Goal: Task Accomplishment & Management: Use online tool/utility

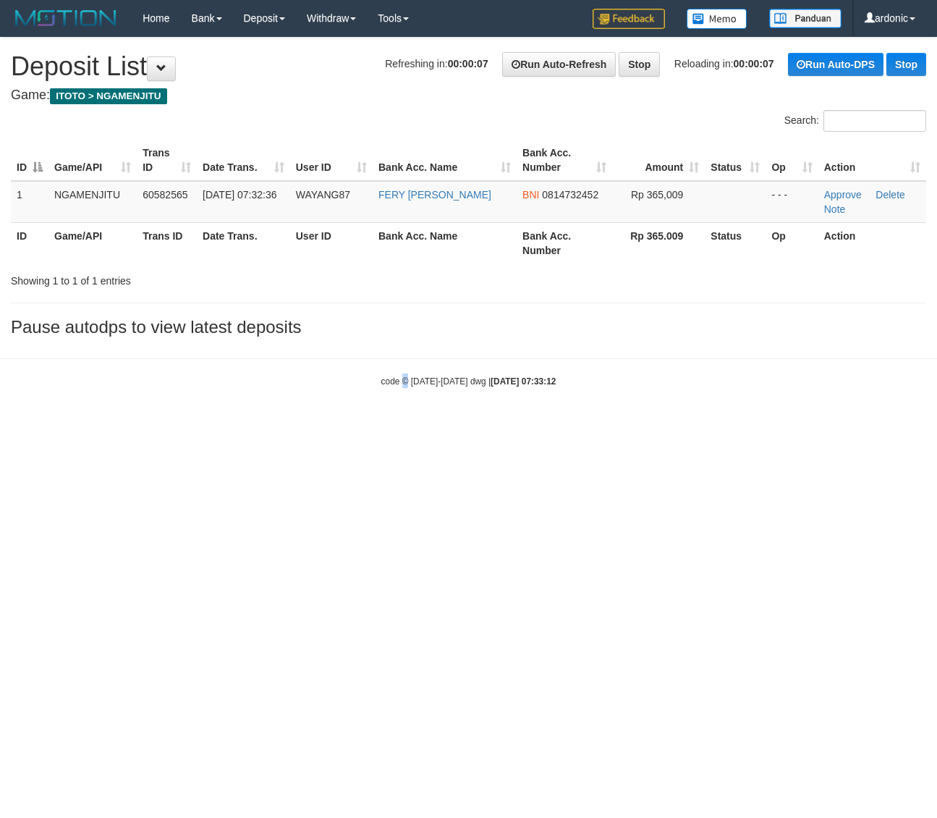
drag, startPoint x: 402, startPoint y: 596, endPoint x: 381, endPoint y: 602, distance: 22.7
click at [403, 424] on html "Toggle navigation Home Bank Account List Load By Website Group [ITOTO] NGAMENJI…" at bounding box center [468, 212] width 937 height 424
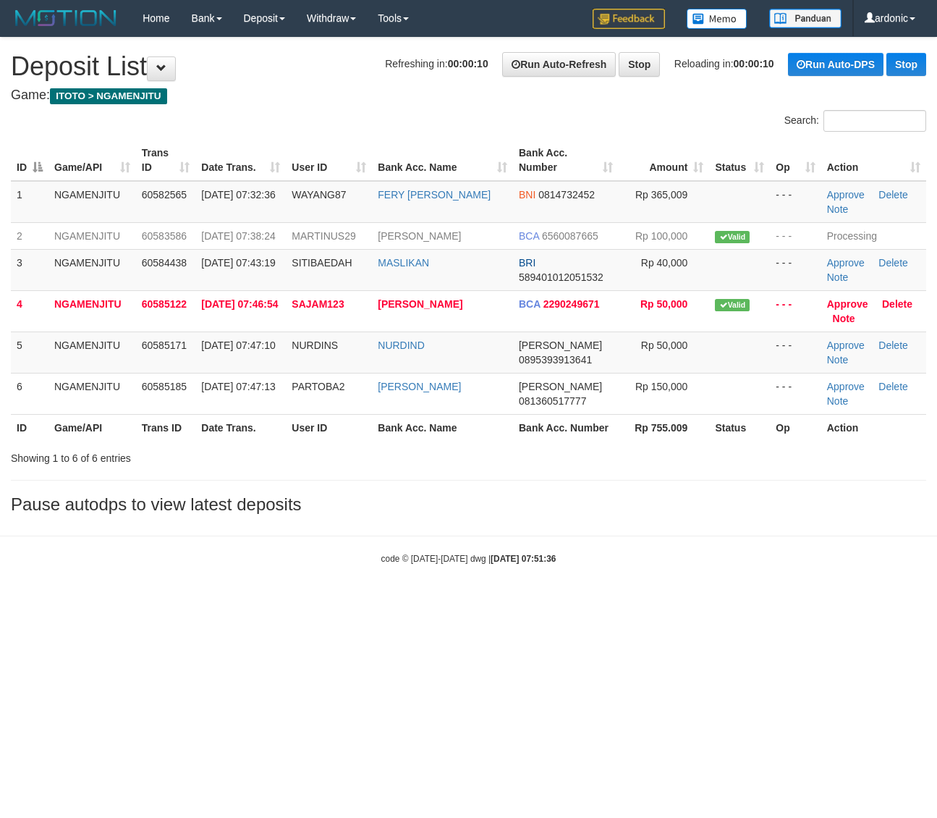
click at [737, 601] on html "Toggle navigation Home Bank Account List Load By Website Group [ITOTO] NGAMENJI…" at bounding box center [468, 300] width 937 height 601
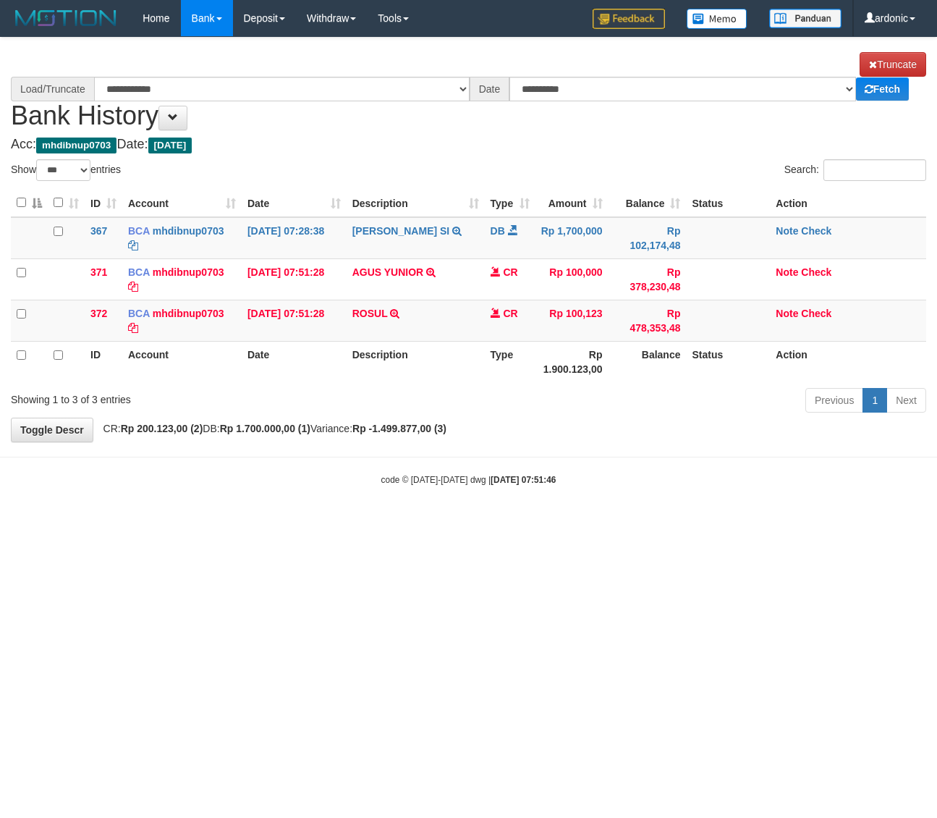
select select "***"
click at [822, 230] on link "Check" at bounding box center [816, 231] width 30 height 12
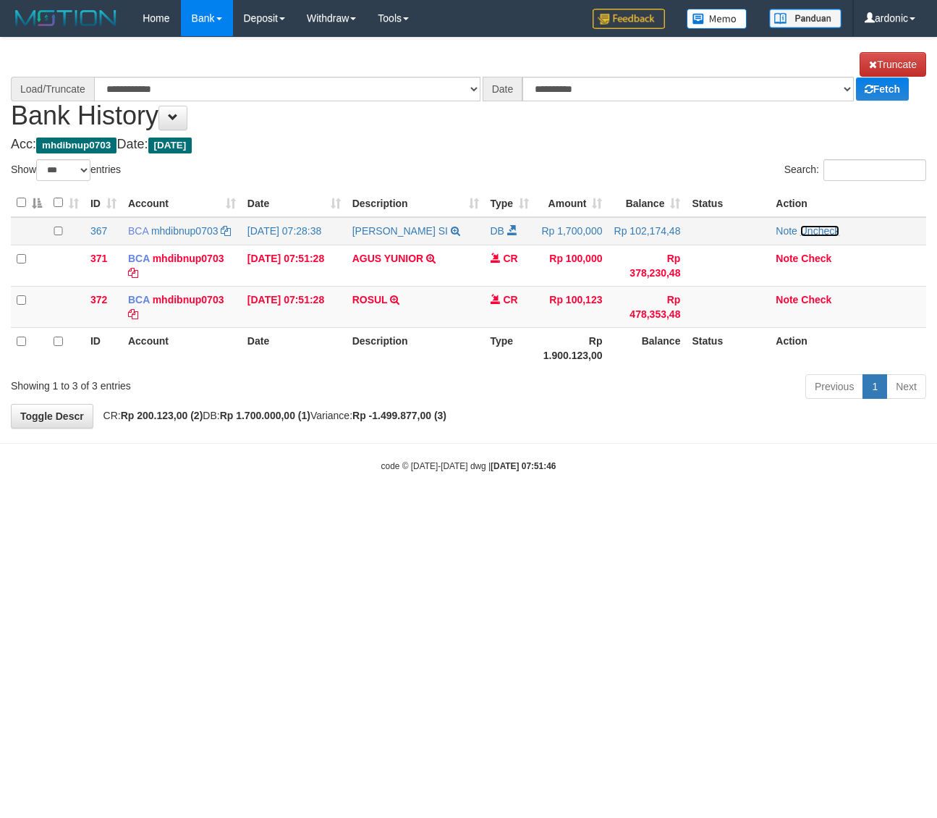
select select "****"
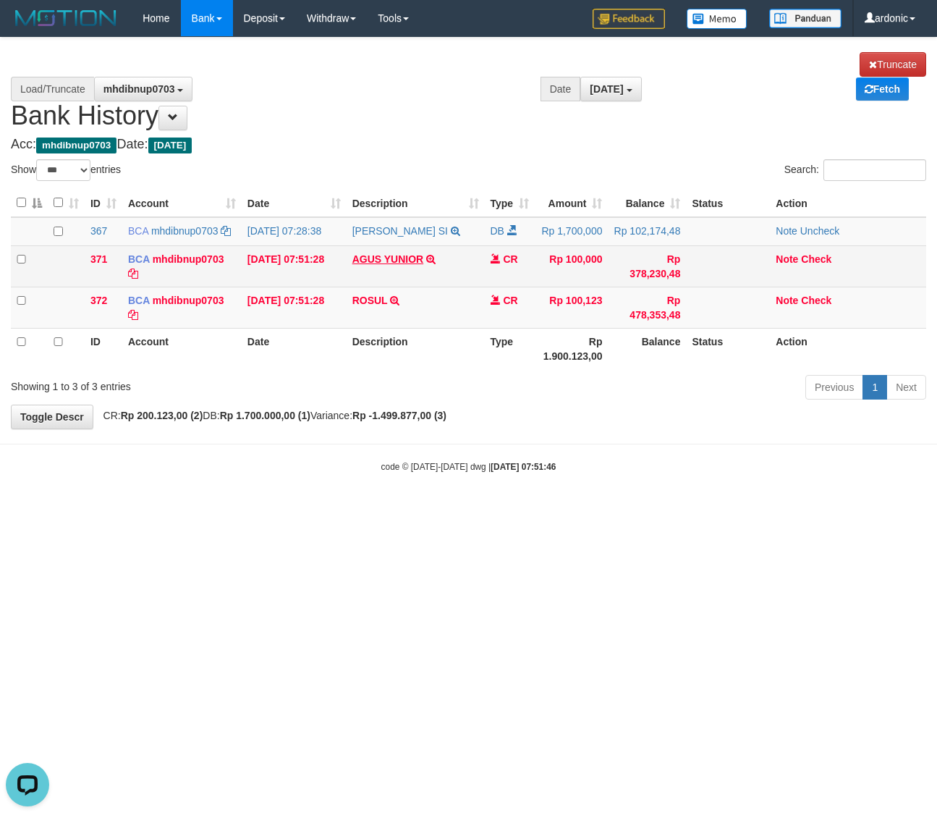
drag, startPoint x: 337, startPoint y: 258, endPoint x: 420, endPoint y: 258, distance: 83.2
click at [420, 258] on tr "371 BCA mhdibnup0703 DPS MHD IBNU PRAYUDHA mutasi_20251001_4535 | 371 mutasi_20…" at bounding box center [468, 265] width 915 height 41
copy tr "07:51:28 AGUS YUNIOR"
drag, startPoint x: 342, startPoint y: 246, endPoint x: 357, endPoint y: 248, distance: 15.4
click at [341, 246] on td "01/10/2025 07:51:28" at bounding box center [294, 265] width 105 height 41
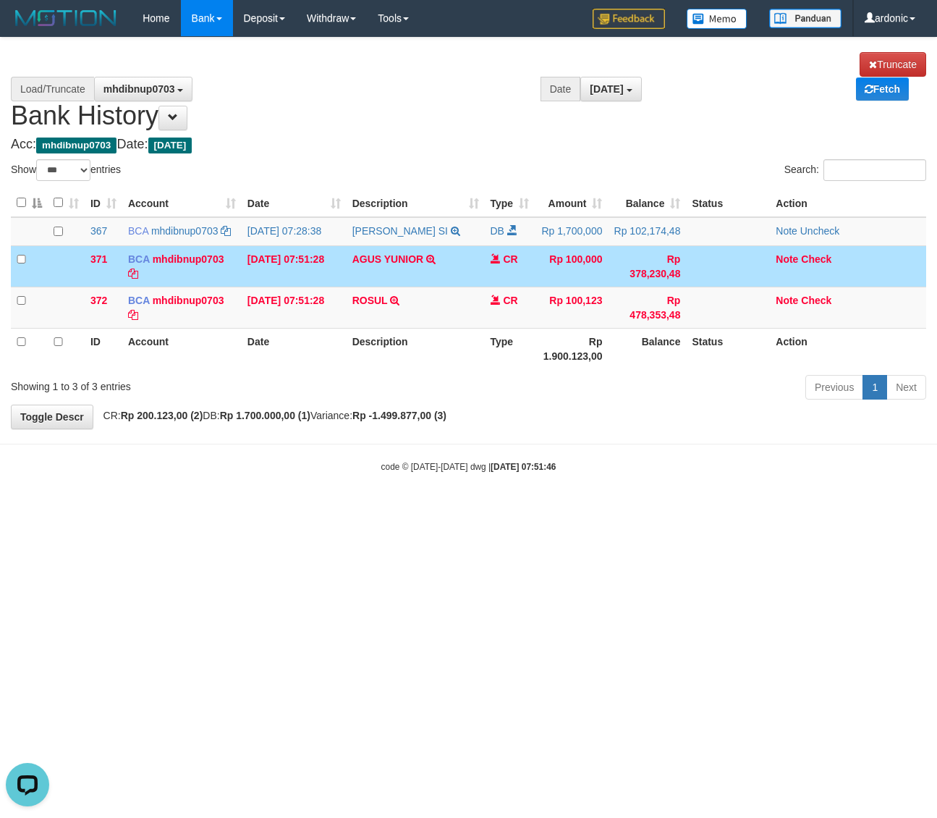
click at [320, 253] on td "01/10/2025 07:51:28" at bounding box center [294, 265] width 105 height 41
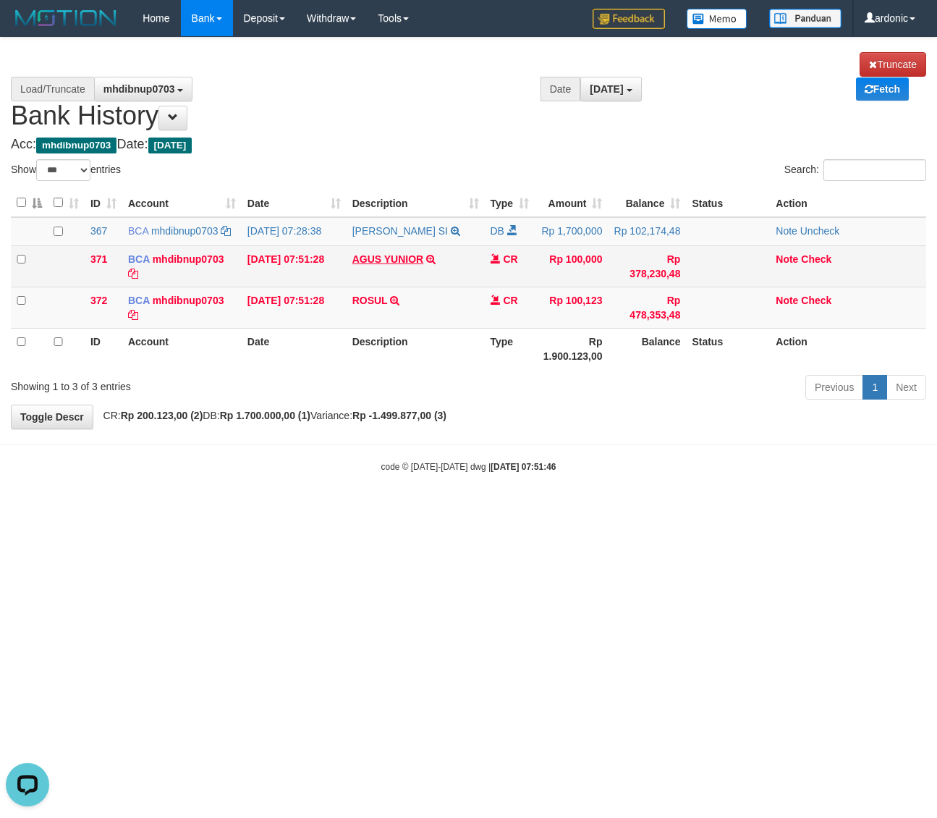
drag, startPoint x: 345, startPoint y: 258, endPoint x: 362, endPoint y: 262, distance: 17.0
click at [407, 263] on tr "371 BCA mhdibnup0703 DPS MHD IBNU PRAYUDHA mutasi_20251001_4535 | 371 mutasi_20…" at bounding box center [468, 265] width 915 height 41
click at [323, 252] on td "01/10/2025 07:51:28" at bounding box center [294, 265] width 105 height 41
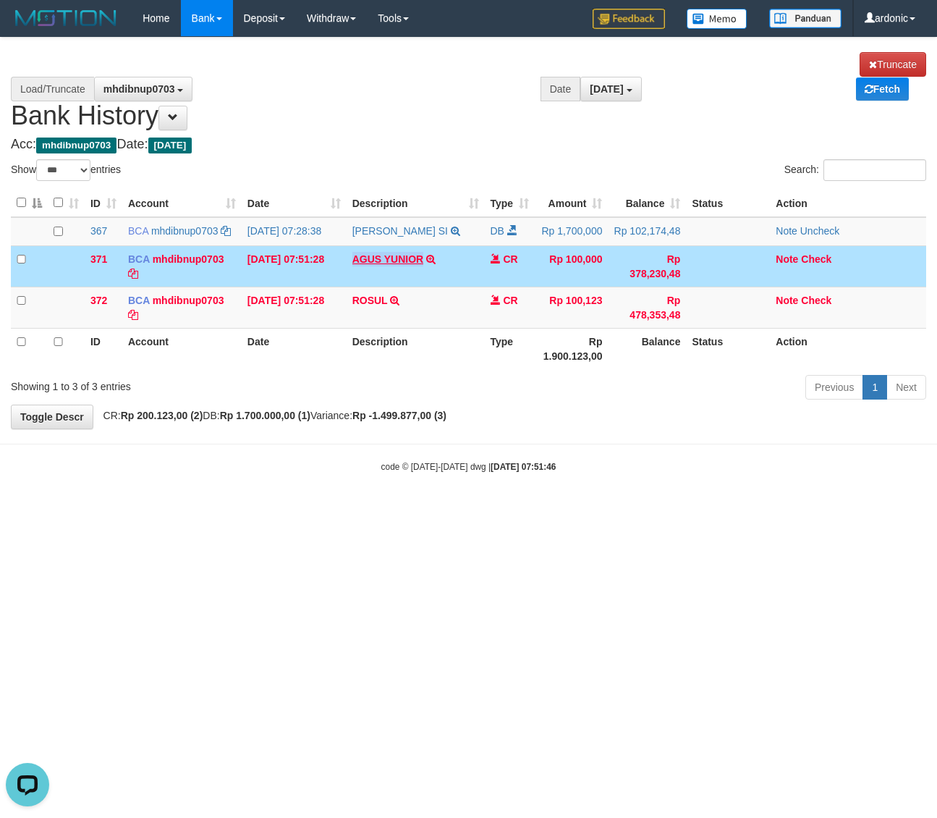
drag, startPoint x: 353, startPoint y: 252, endPoint x: 420, endPoint y: 258, distance: 67.6
click at [420, 258] on td "AGUS YUNIOR TRSF E-BANKING CR 10/01 ZR5Z1 AGUS YUNIOR" at bounding box center [416, 265] width 138 height 41
copy link "AGUS YUNIOR"
click at [780, 258] on link "Note" at bounding box center [787, 259] width 22 height 12
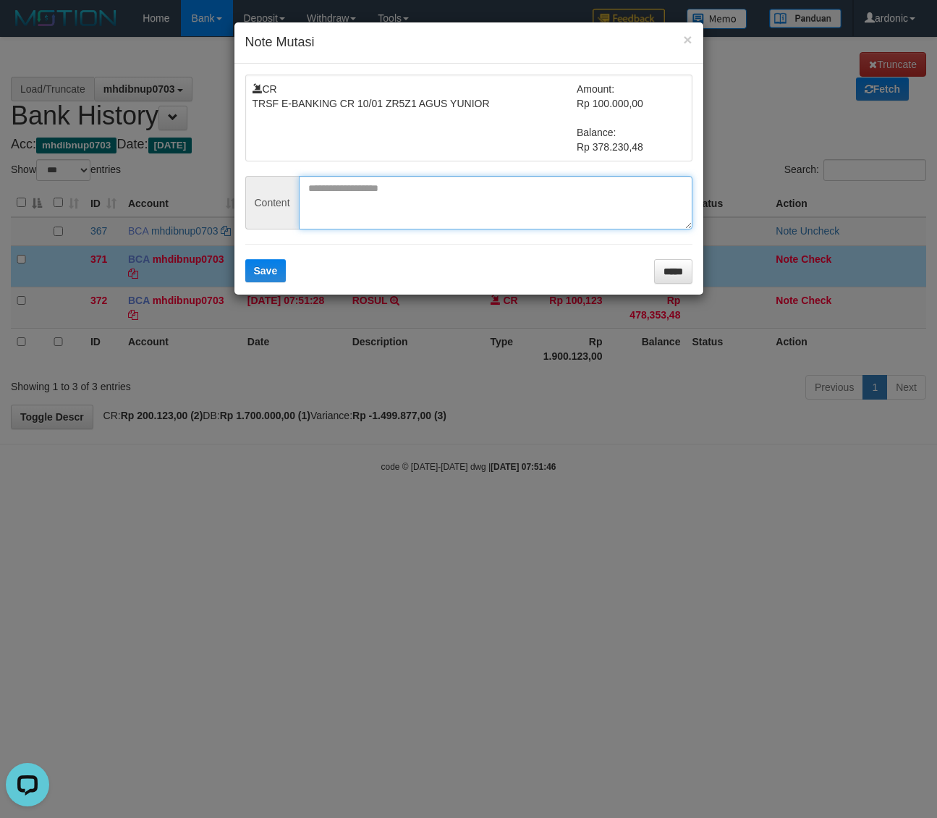
click at [479, 207] on textarea at bounding box center [496, 203] width 394 height 54
paste textarea "*******"
type textarea "*******"
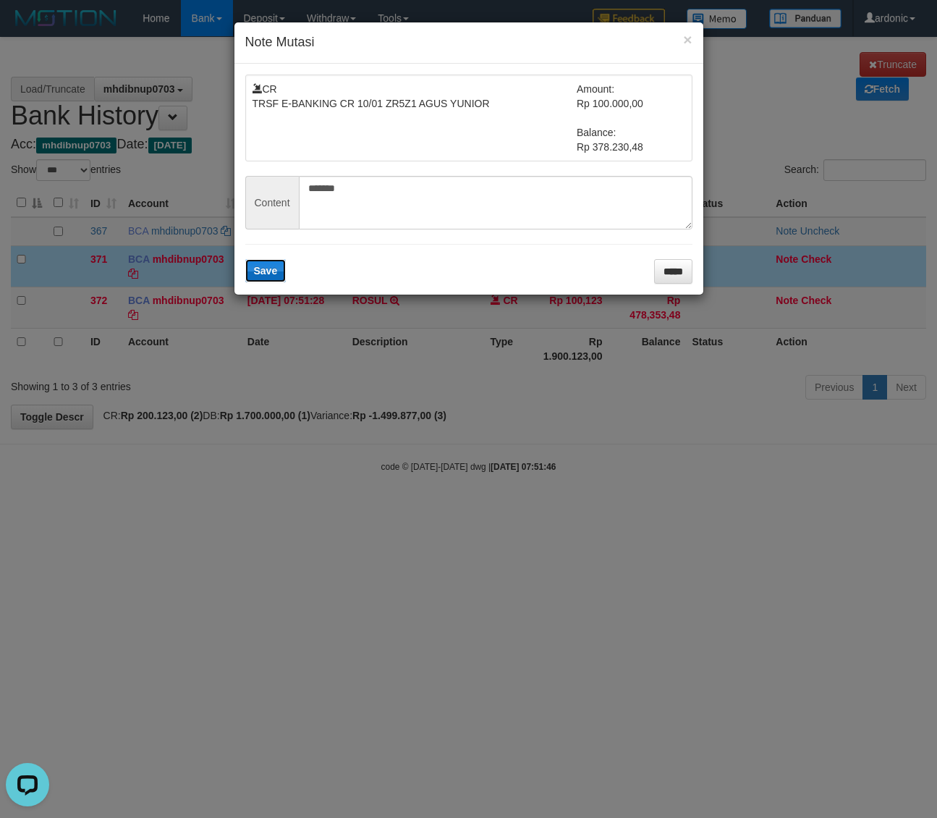
click at [279, 261] on button "Save" at bounding box center [265, 270] width 41 height 23
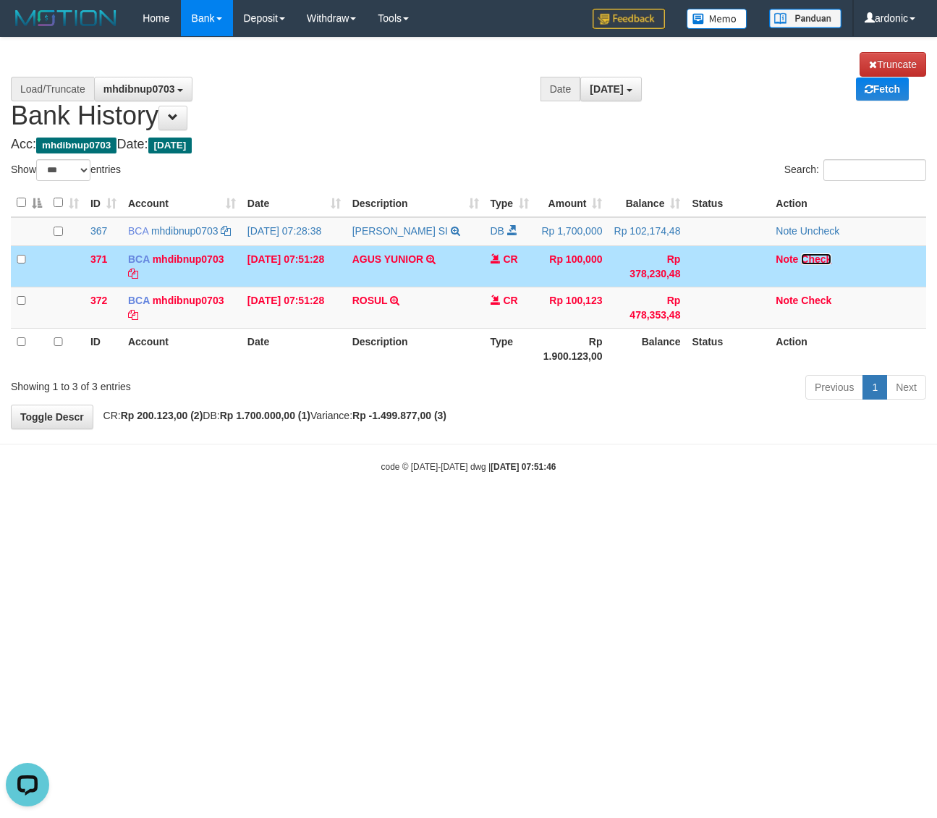
click at [819, 258] on link "Check" at bounding box center [816, 259] width 30 height 12
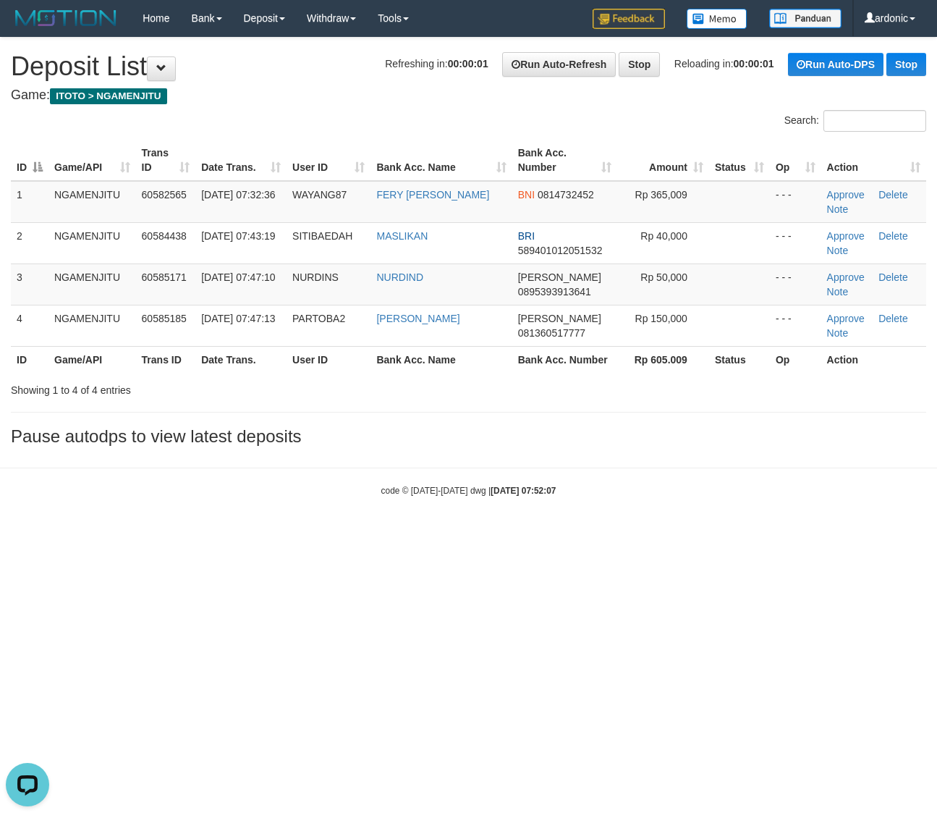
drag, startPoint x: 550, startPoint y: 533, endPoint x: 580, endPoint y: 517, distance: 34.0
click at [554, 529] on body "Toggle navigation Home Bank Account List Load By Website Group [ITOTO] NGAMENJI…" at bounding box center [468, 266] width 937 height 533
click at [789, 533] on html "Toggle navigation Home Bank Account List Load By Website Group [ITOTO] NGAMENJI…" at bounding box center [468, 266] width 937 height 533
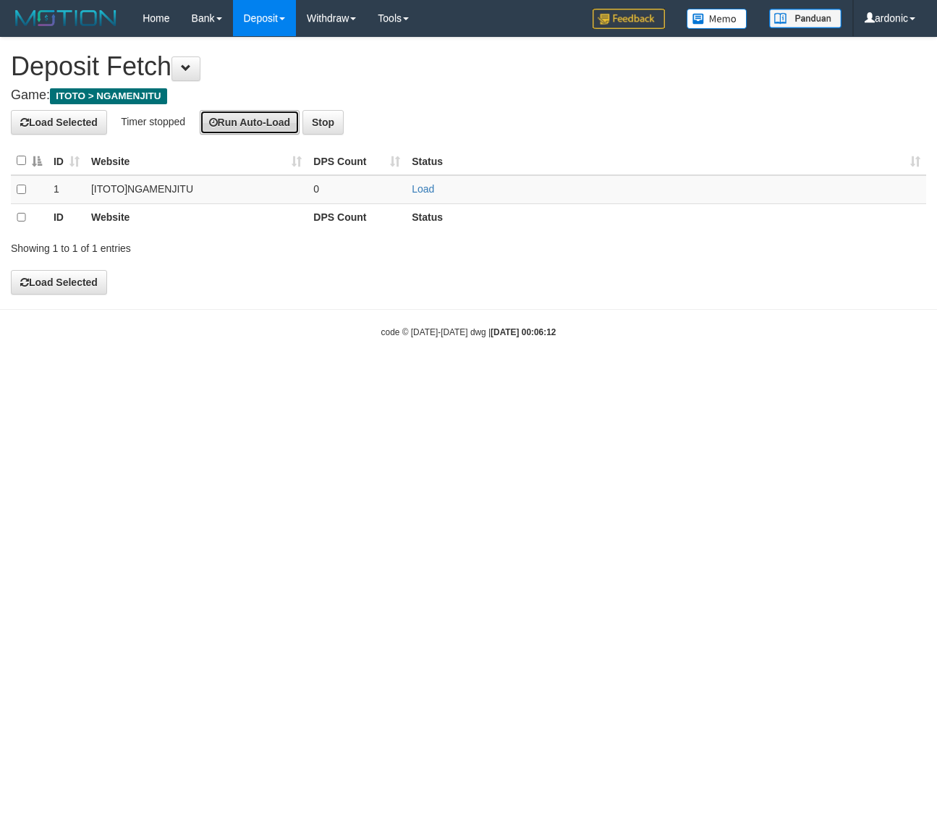
click at [222, 125] on button "Run Auto-Load" at bounding box center [250, 122] width 101 height 25
click at [691, 375] on html "Toggle navigation Home Bank Account List Load By Website Group [ITOTO] NGAMENJI…" at bounding box center [468, 187] width 937 height 375
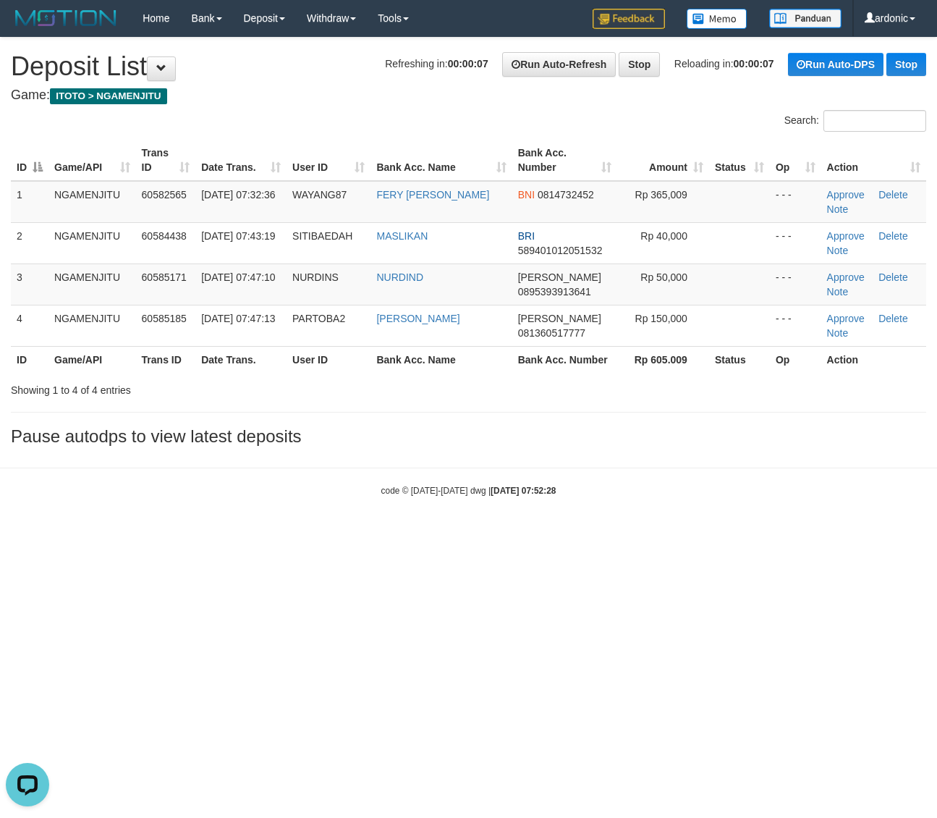
click at [643, 533] on html "Toggle navigation Home Bank Account List Load By Website Group [ITOTO] NGAMENJI…" at bounding box center [468, 266] width 937 height 533
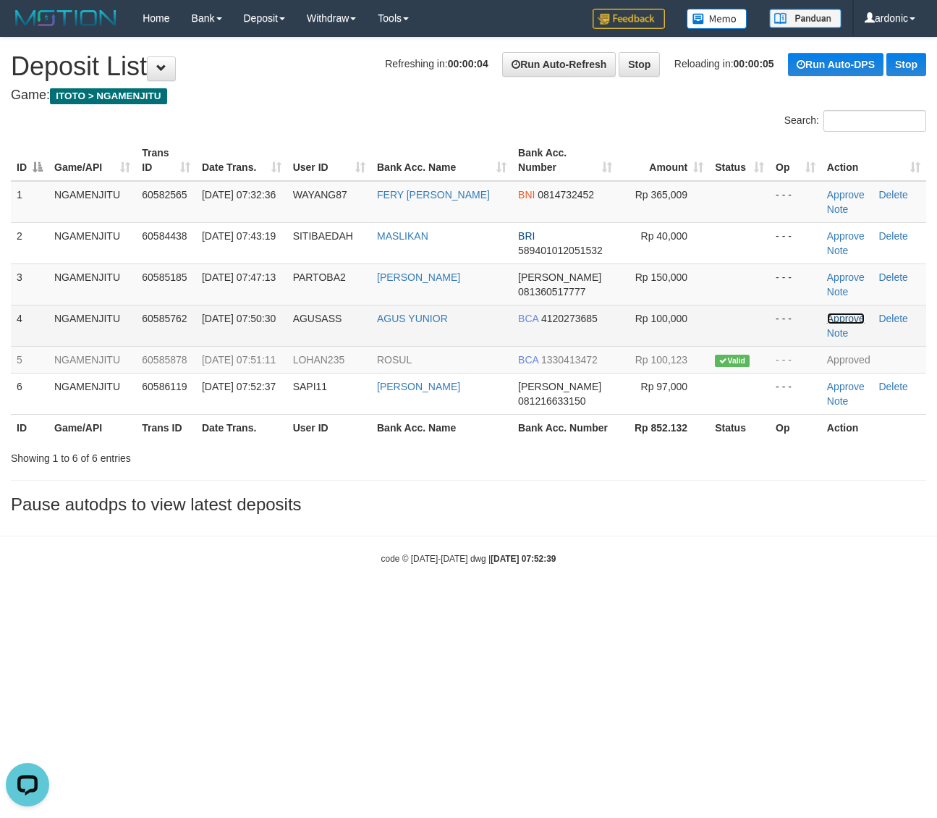
click at [831, 318] on link "Approve" at bounding box center [846, 319] width 38 height 12
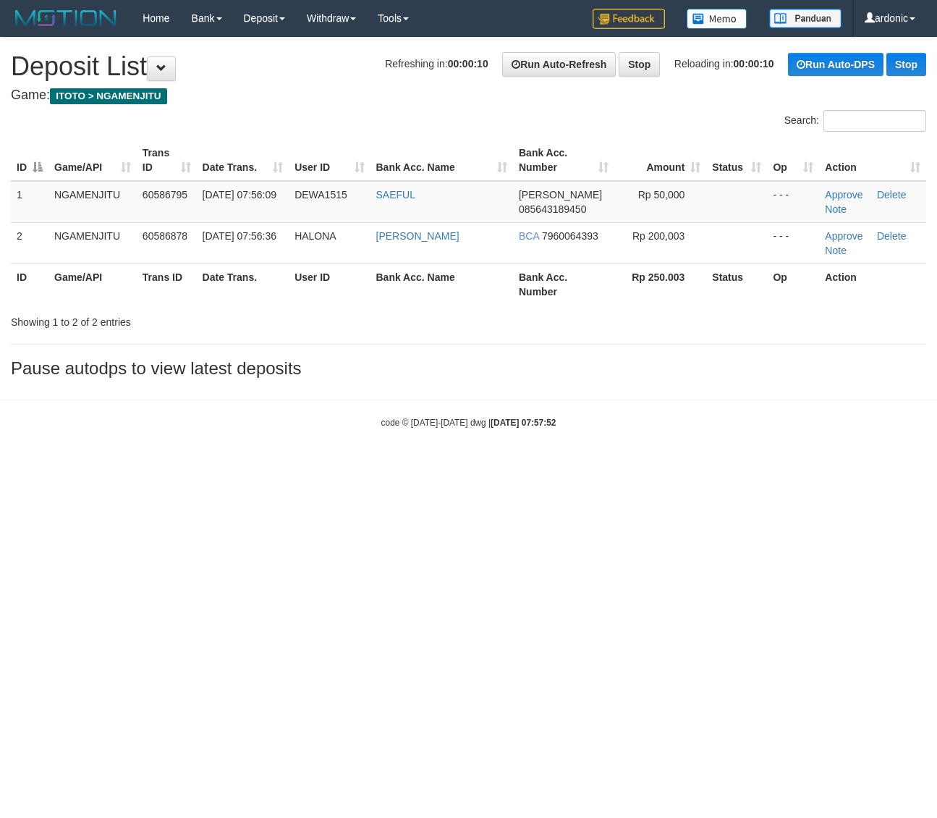
click at [366, 465] on html "Toggle navigation Home Bank Account List Load By Website Group [ITOTO] NGAMENJI…" at bounding box center [468, 232] width 937 height 465
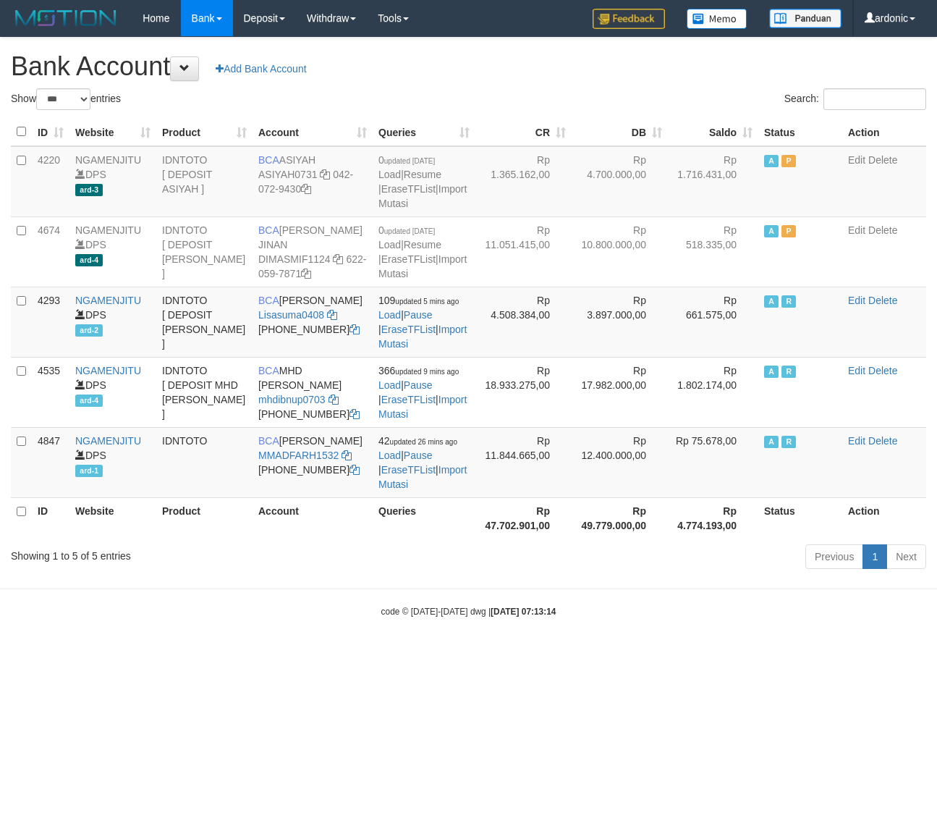
select select "***"
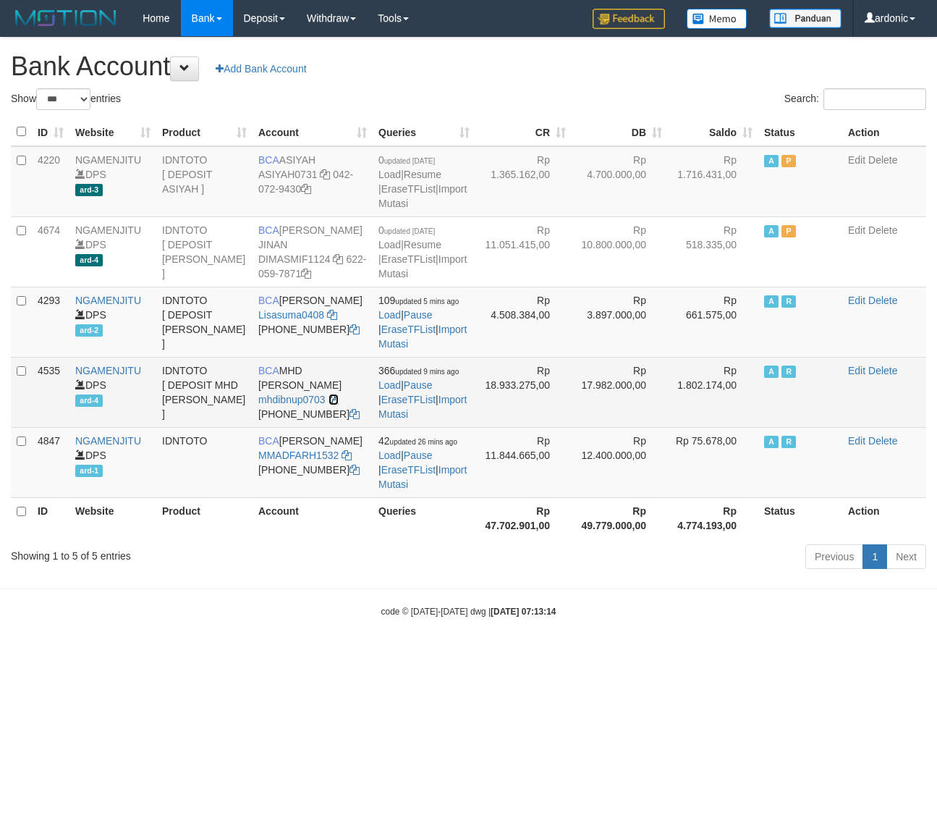
click at [334, 405] on icon at bounding box center [334, 399] width 10 height 10
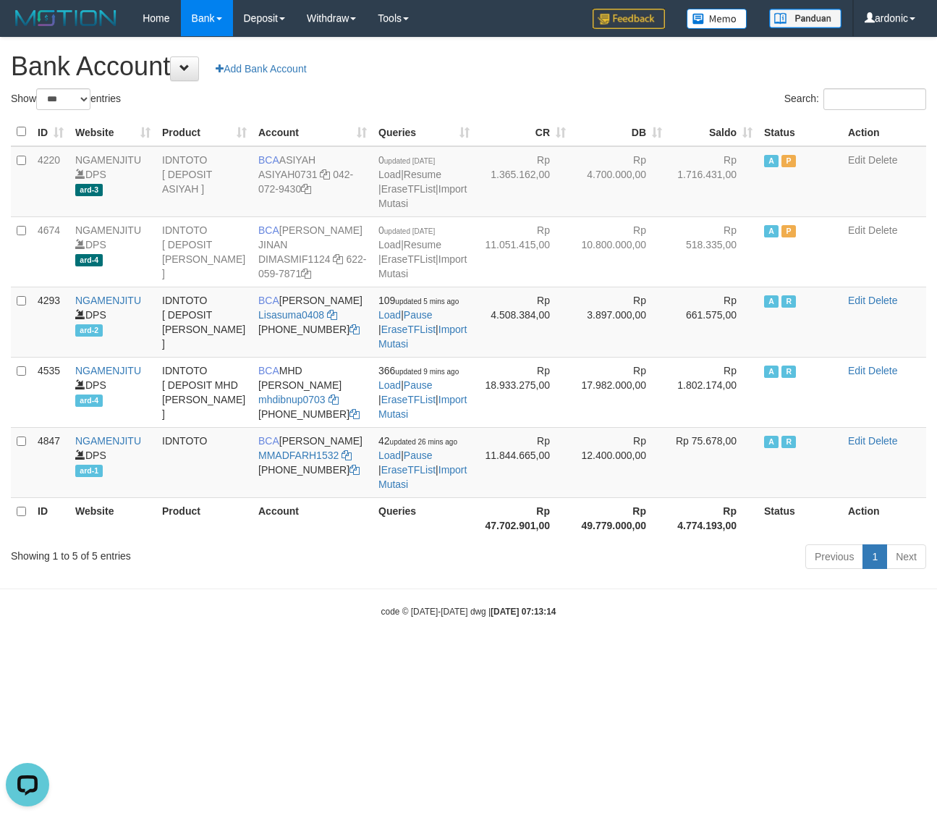
click at [580, 652] on body "Toggle navigation Home Bank Account List Load By Website Group [ITOTO] NGAMENJI…" at bounding box center [468, 327] width 937 height 654
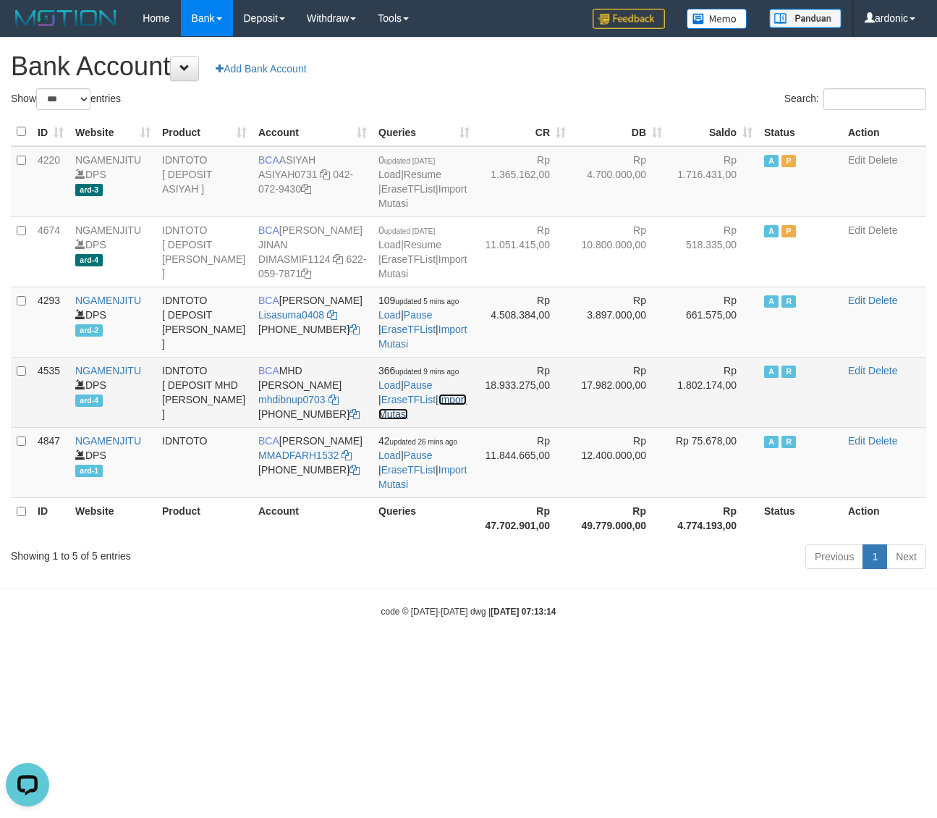
click at [409, 420] on link "Import Mutasi" at bounding box center [423, 407] width 88 height 26
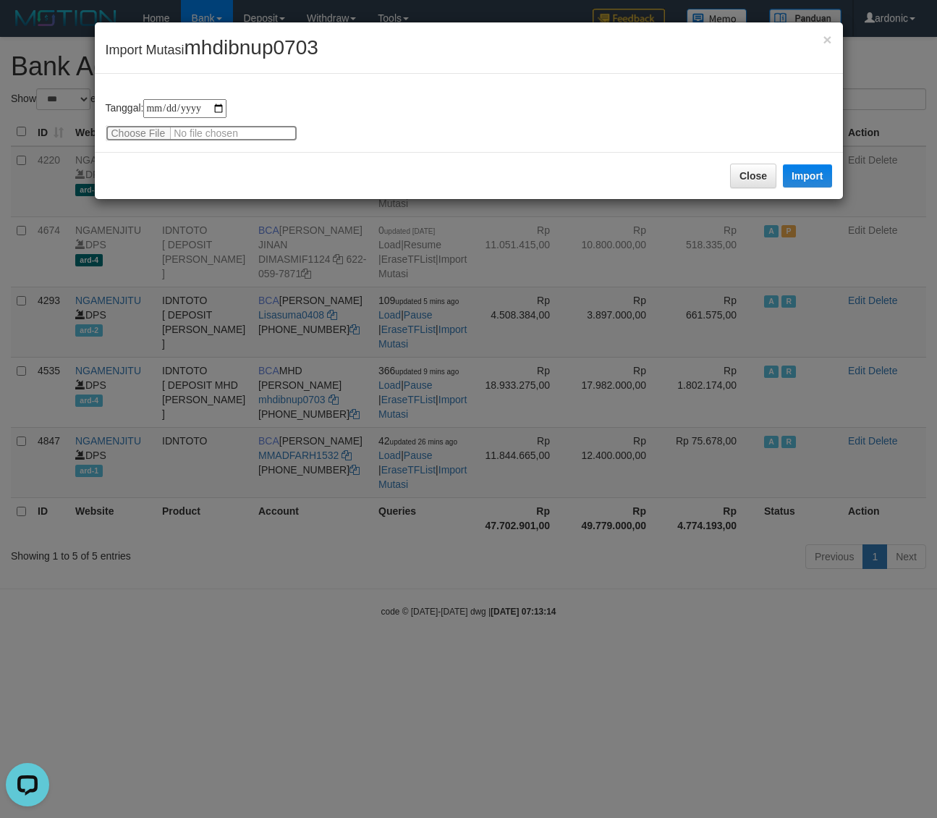
click at [147, 135] on input "file" at bounding box center [202, 133] width 192 height 16
type input "**********"
click at [808, 176] on button "Import" at bounding box center [807, 175] width 49 height 23
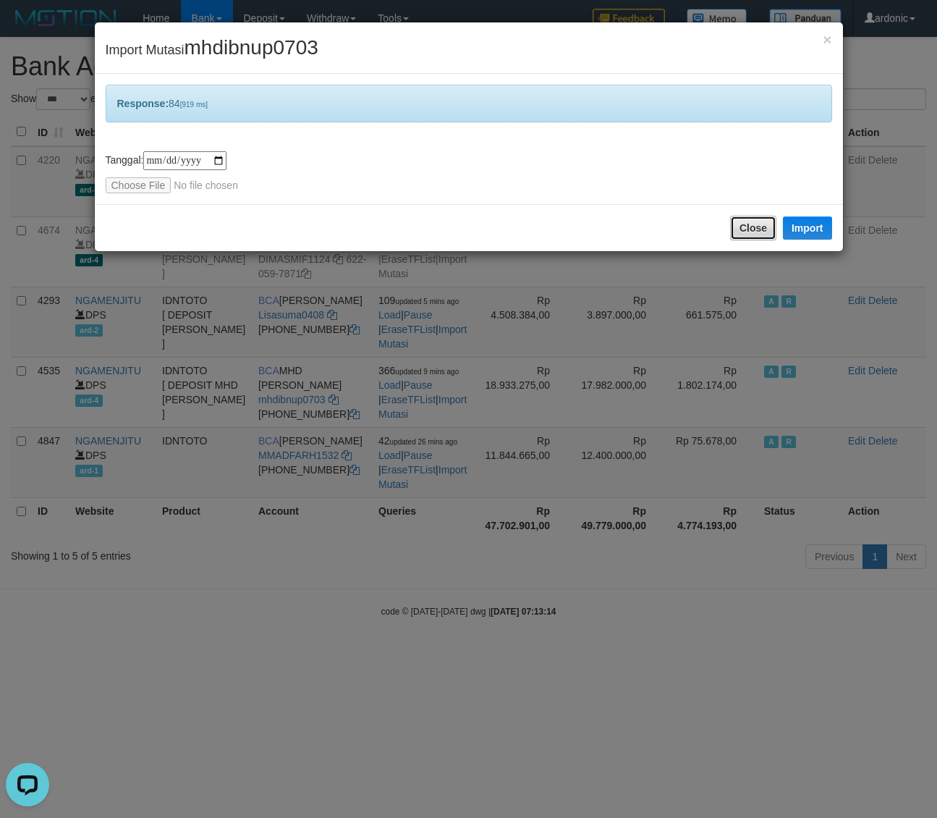
click at [746, 216] on button "Close" at bounding box center [753, 228] width 46 height 25
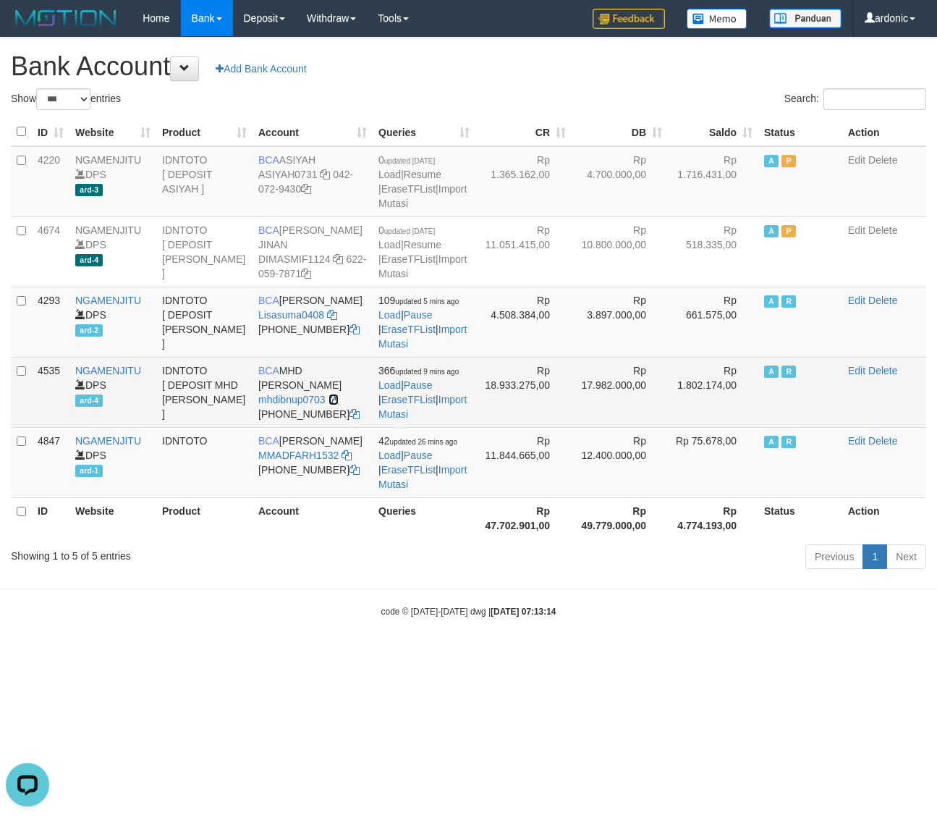
click at [330, 405] on icon at bounding box center [334, 399] width 10 height 10
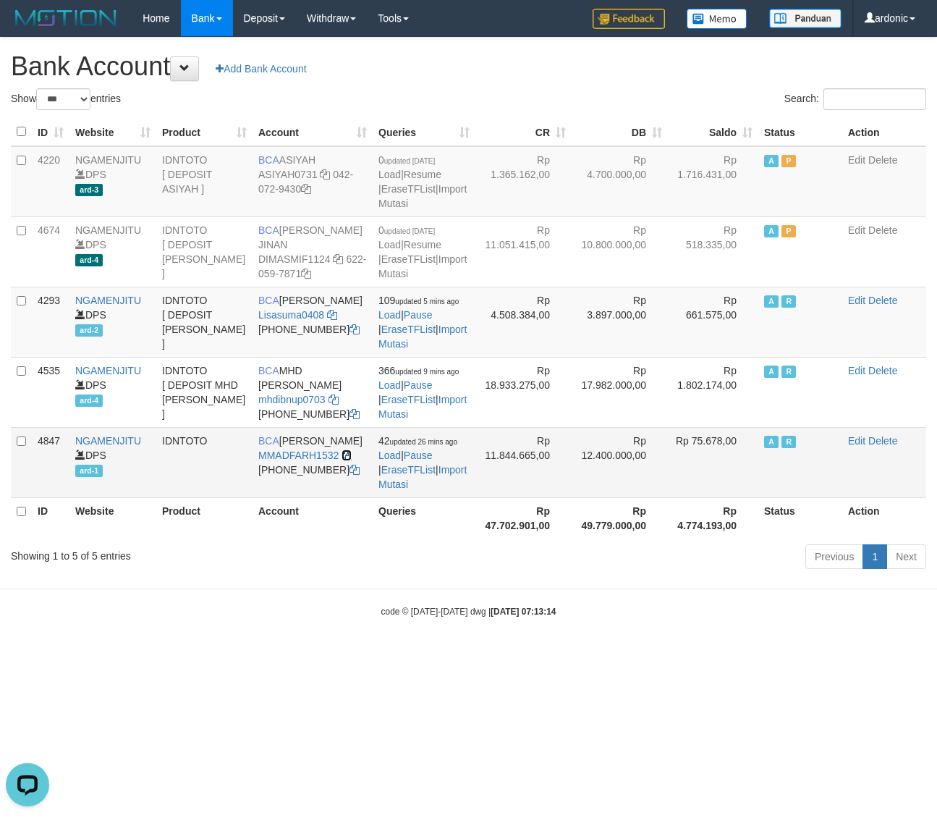
click at [347, 460] on icon at bounding box center [347, 455] width 10 height 10
click at [410, 490] on link "Import Mutasi" at bounding box center [423, 477] width 88 height 26
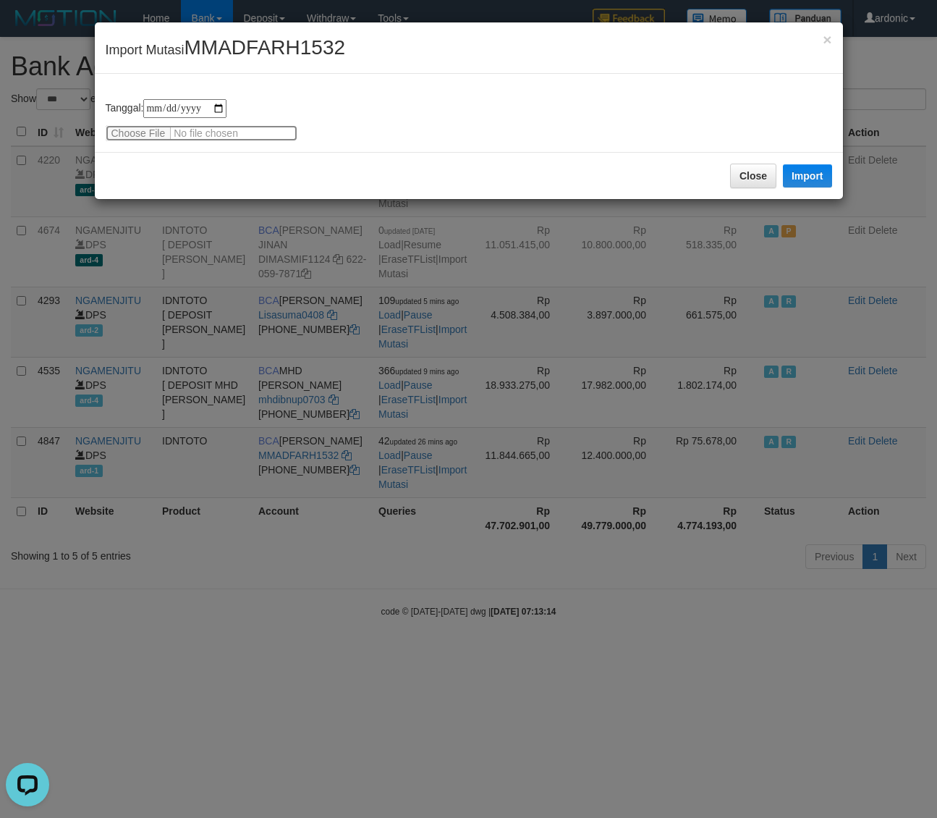
click at [143, 130] on input "file" at bounding box center [202, 133] width 192 height 16
type input "**********"
click at [794, 171] on button "Import" at bounding box center [807, 175] width 49 height 23
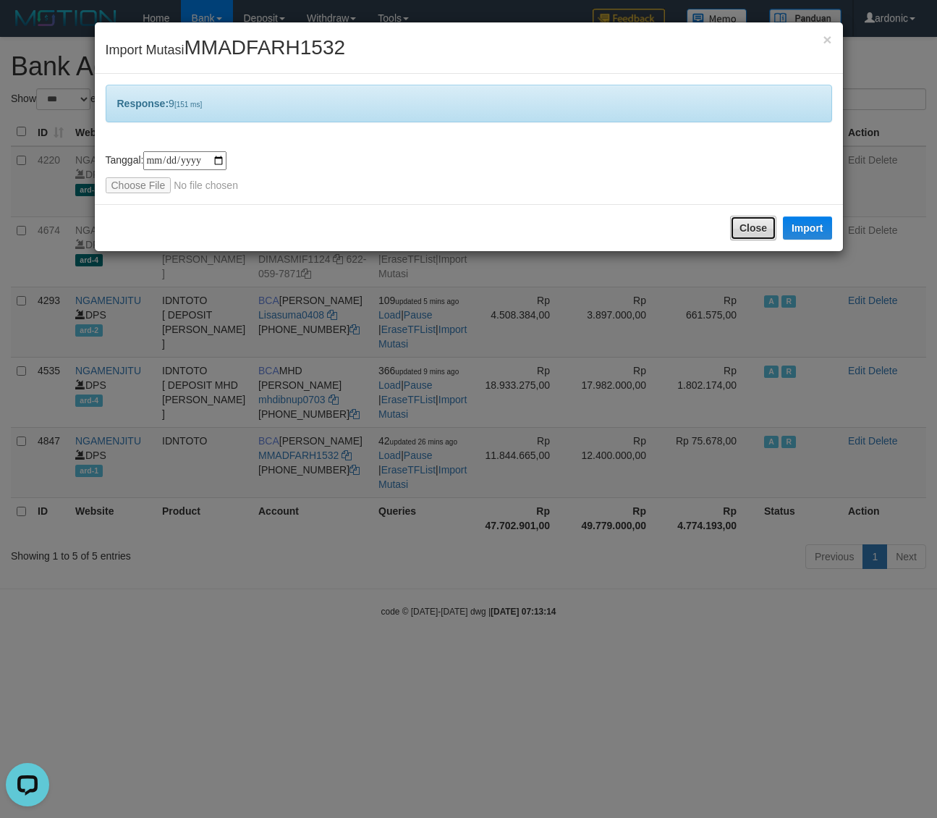
click at [747, 229] on button "Close" at bounding box center [753, 228] width 46 height 25
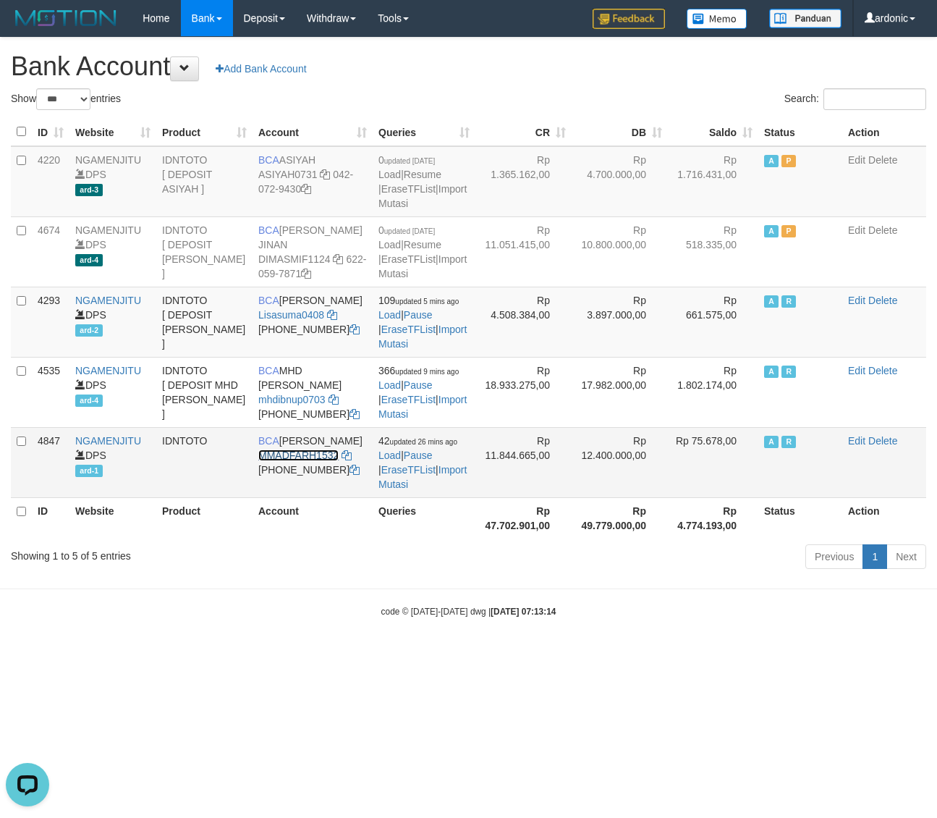
click at [308, 461] on link "MMADFARH1532" at bounding box center [298, 455] width 80 height 12
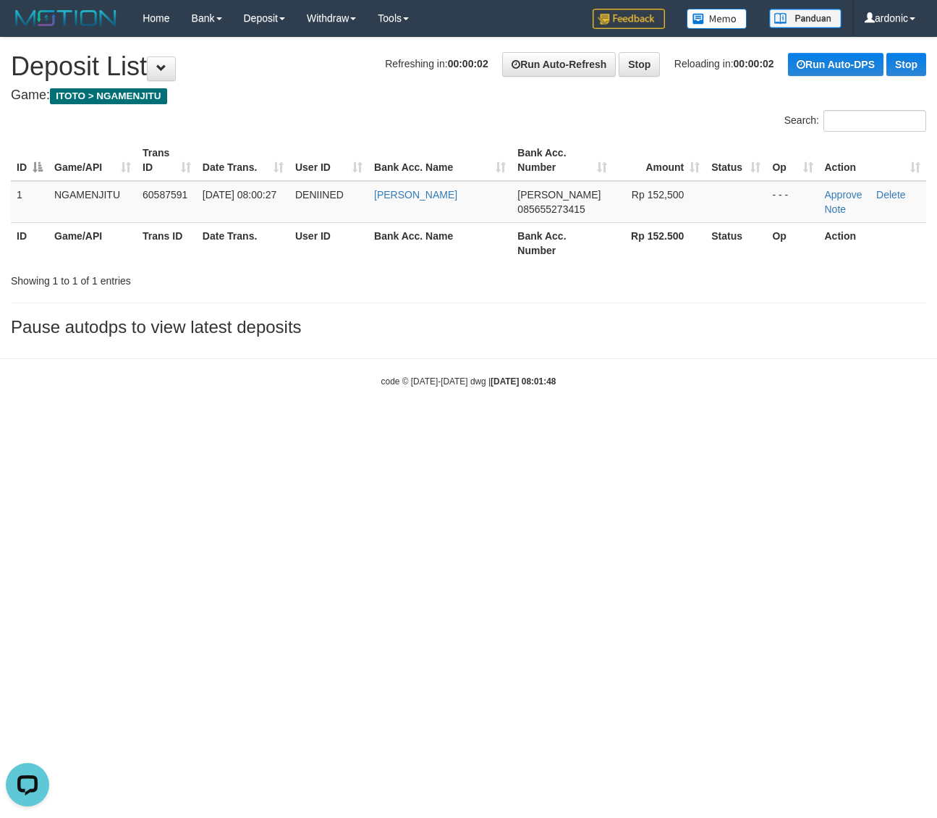
drag, startPoint x: 252, startPoint y: 458, endPoint x: 217, endPoint y: 416, distance: 54.5
click at [248, 424] on html "Toggle navigation Home Bank Account List Load By Website Group [ITOTO] NGAMENJI…" at bounding box center [468, 212] width 937 height 424
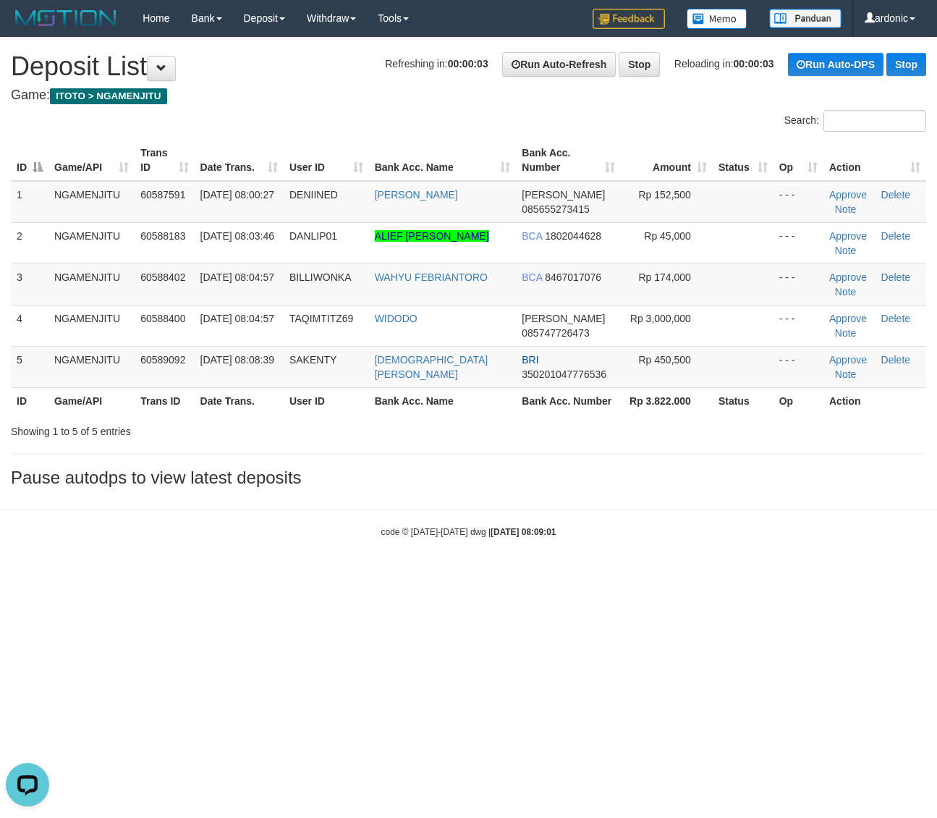
drag, startPoint x: 551, startPoint y: 606, endPoint x: 268, endPoint y: 525, distance: 295.0
click at [548, 575] on html "Toggle navigation Home Bank Account List Load By Website Group [ITOTO] NGAMENJI…" at bounding box center [468, 287] width 937 height 575
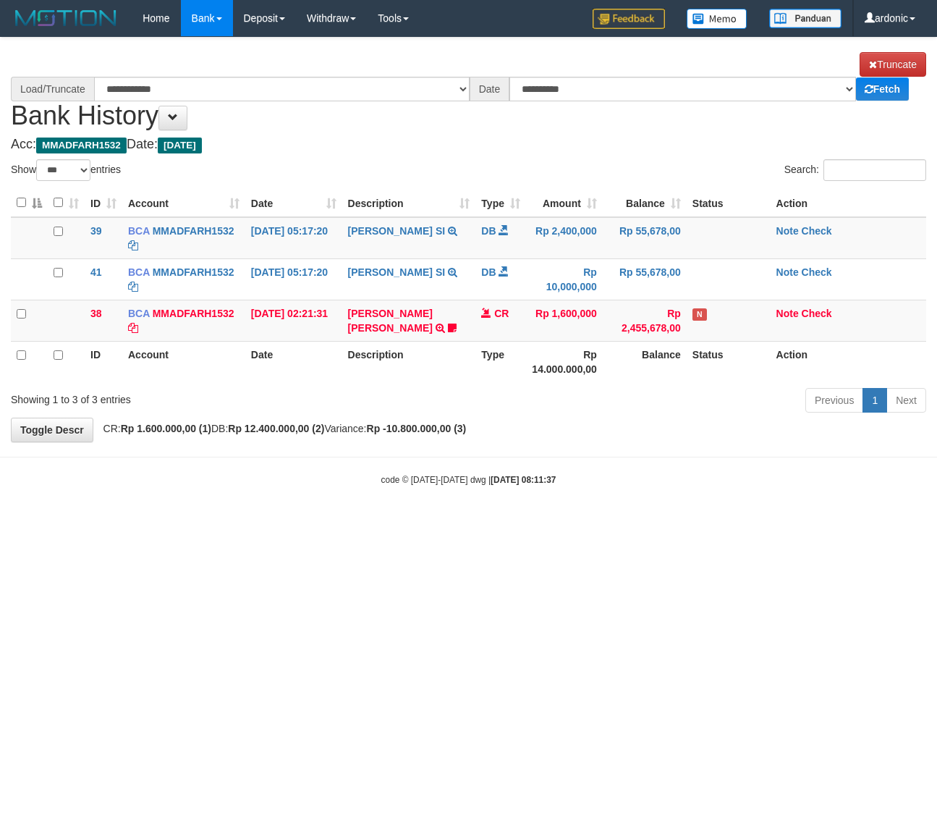
select select "***"
select select "****"
click at [827, 226] on link "Check" at bounding box center [817, 231] width 30 height 12
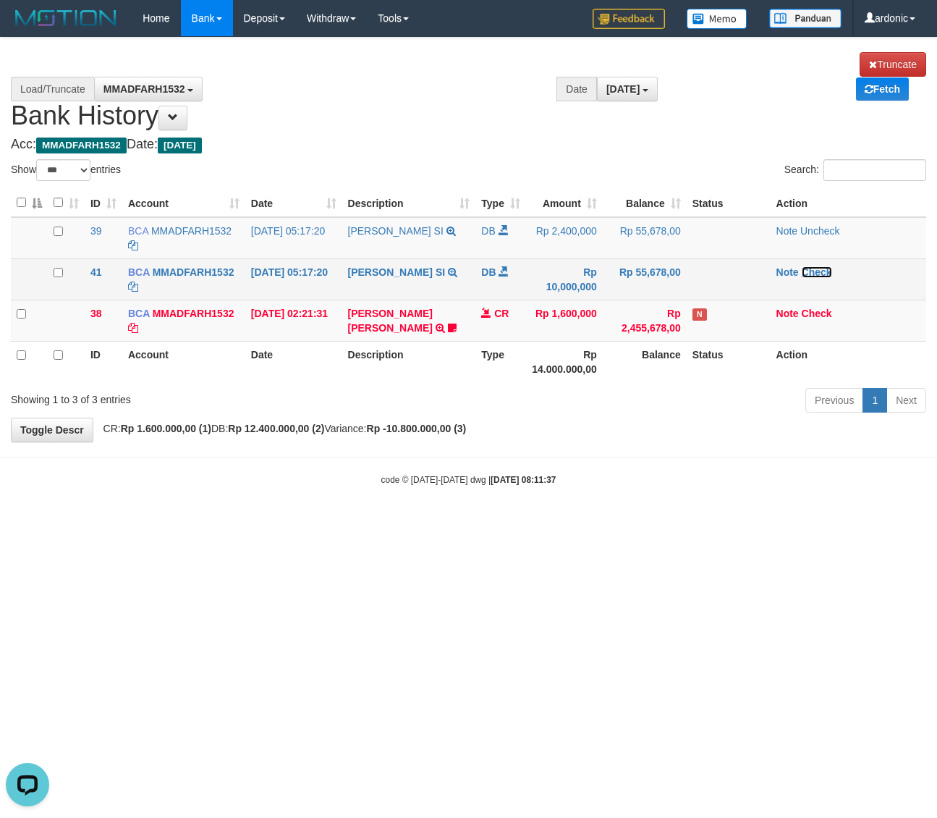
click at [822, 268] on link "Check" at bounding box center [817, 272] width 30 height 12
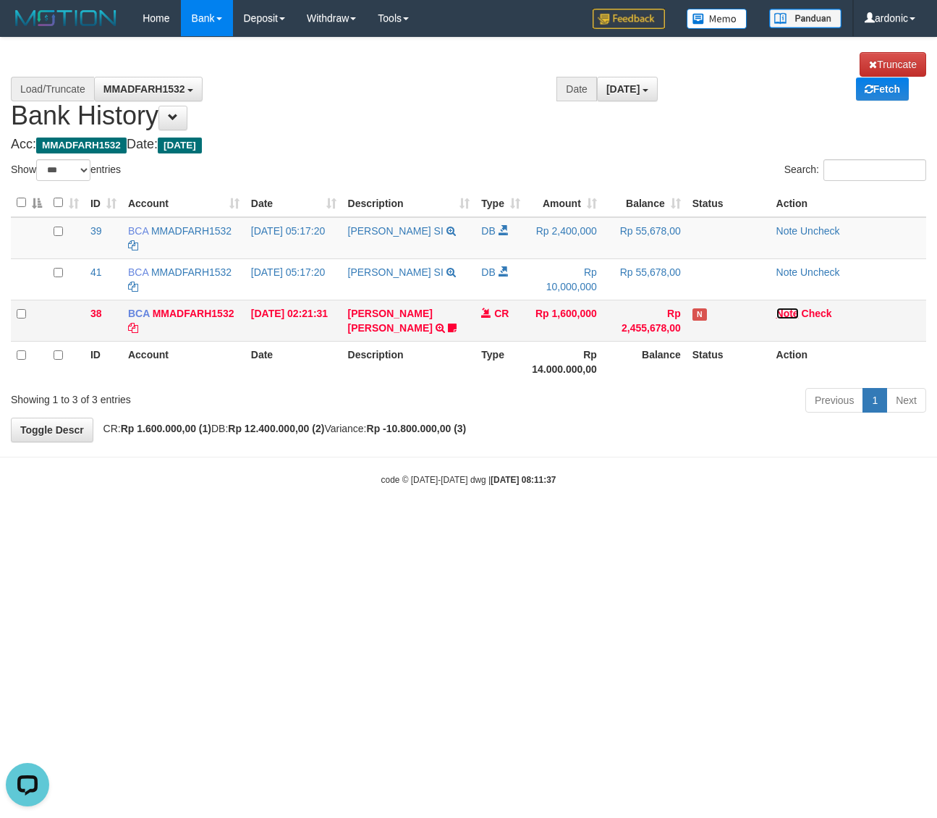
click at [783, 313] on link "Note" at bounding box center [788, 314] width 22 height 12
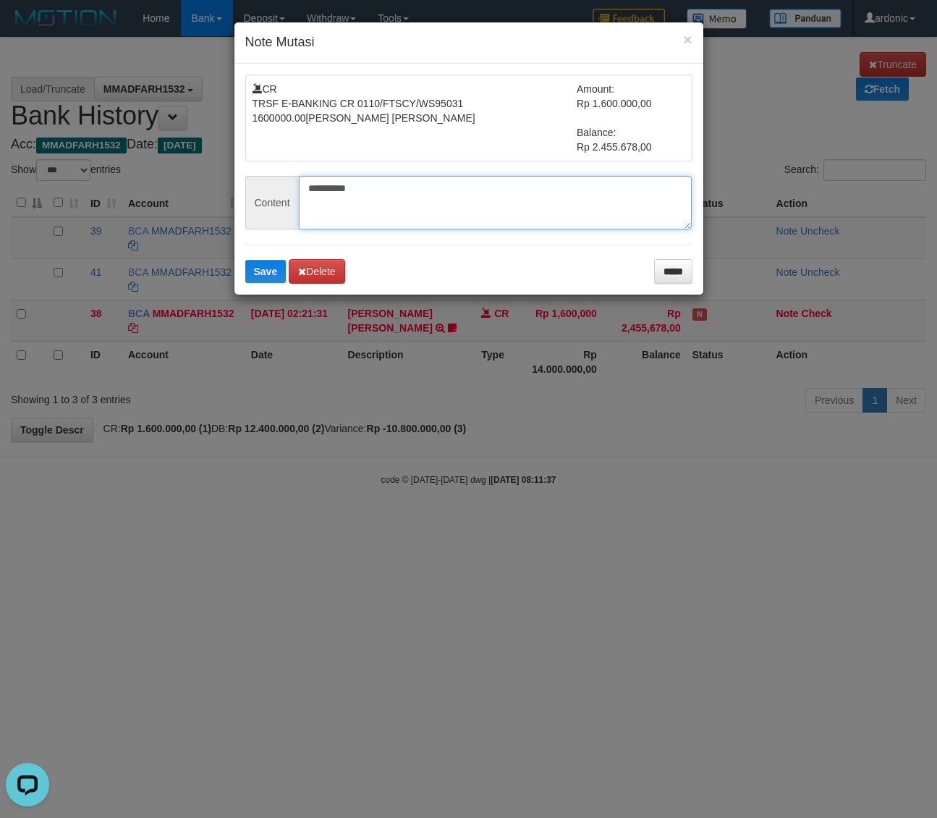
click at [458, 199] on textarea "**********" at bounding box center [495, 203] width 393 height 54
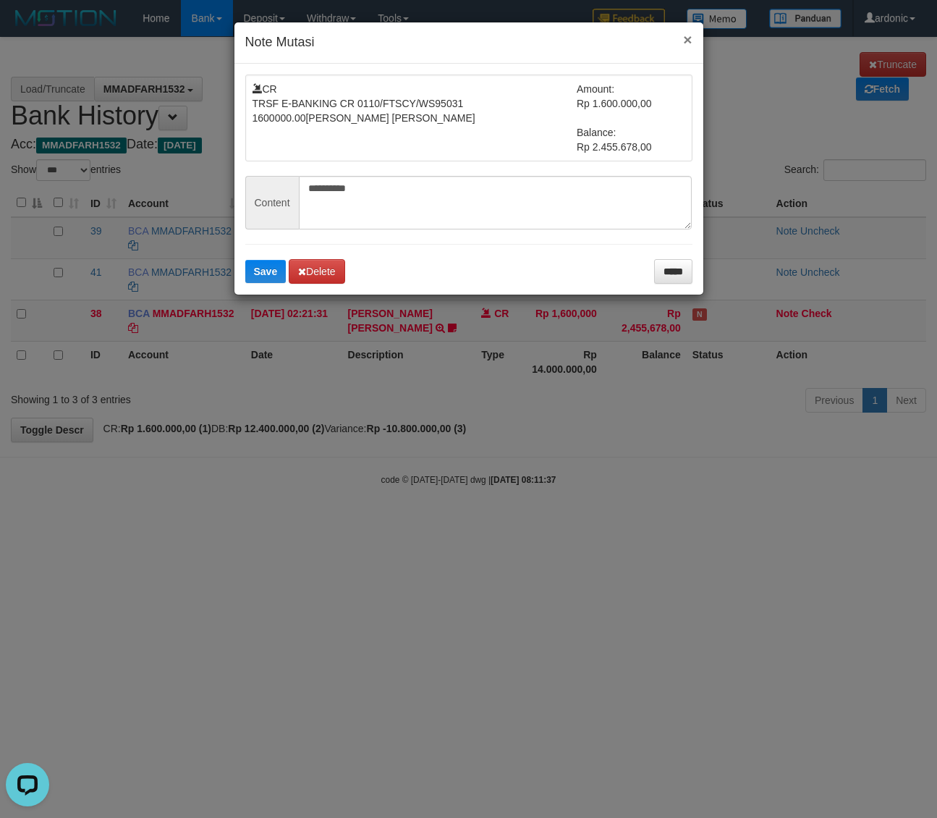
click at [688, 41] on button "×" at bounding box center [687, 39] width 9 height 15
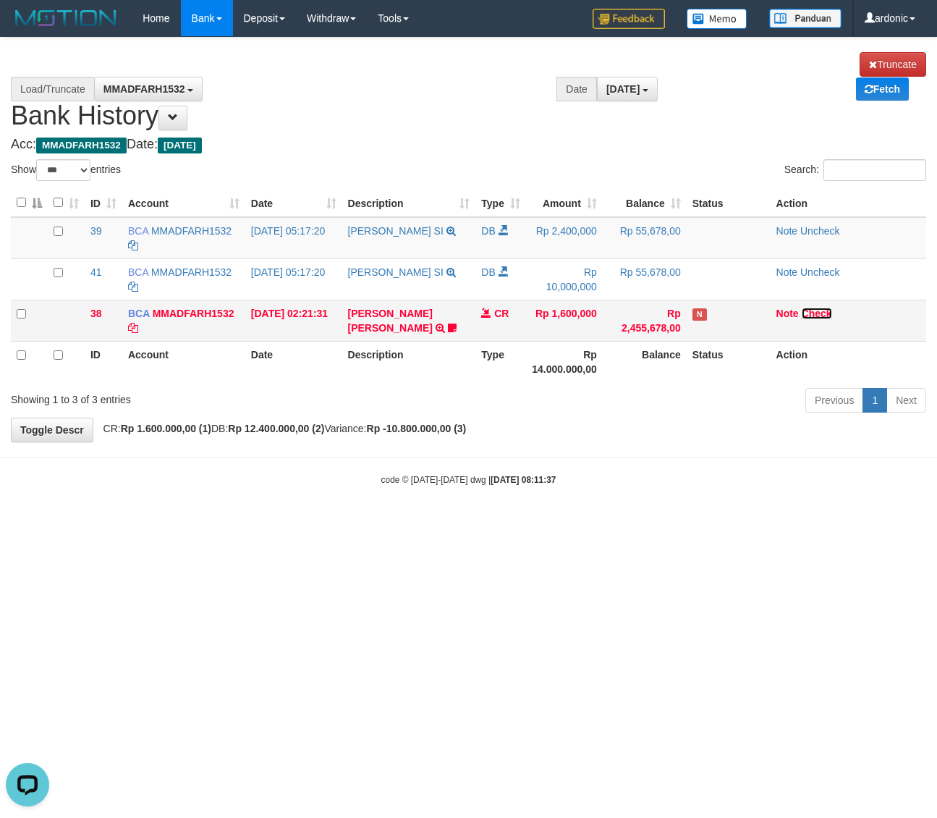
click at [826, 313] on link "Check" at bounding box center [817, 314] width 30 height 12
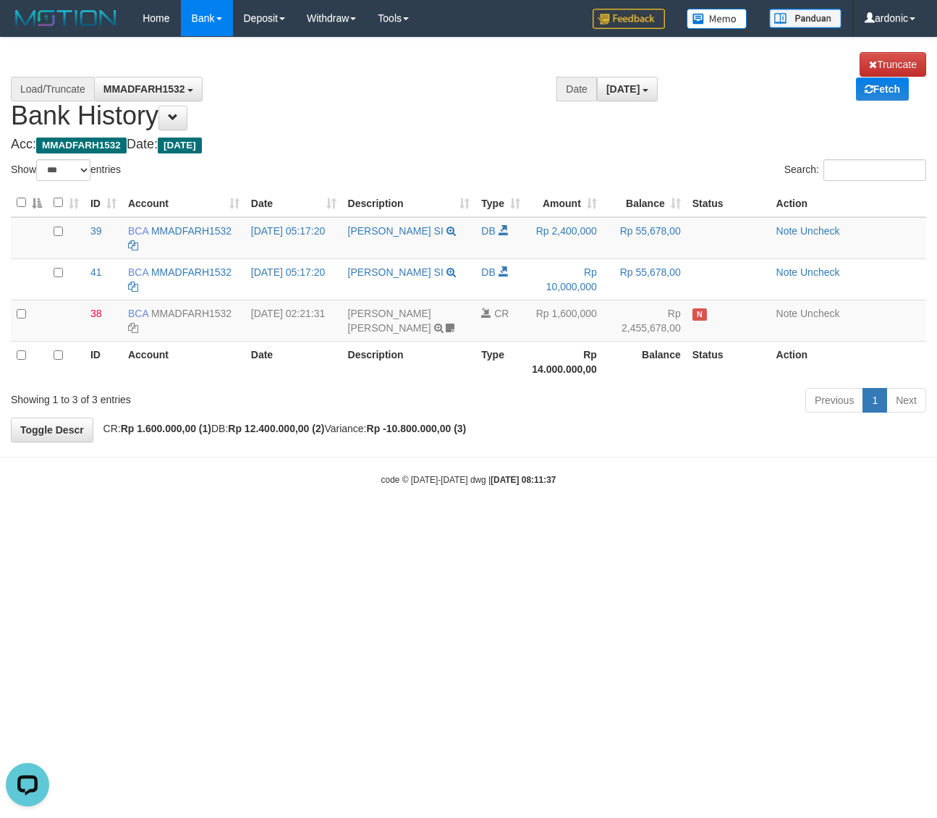
click at [570, 523] on html "Toggle navigation Home Bank Account List Load By Website Group [ITOTO] NGAMENJI…" at bounding box center [468, 261] width 937 height 523
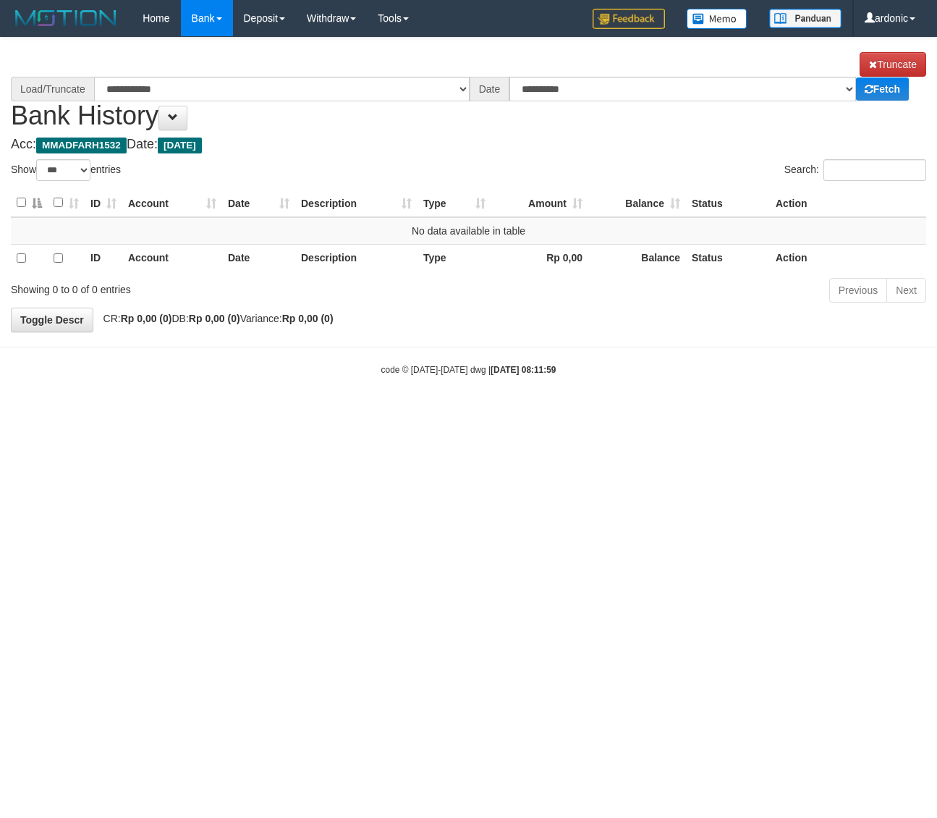
select select "***"
select select "****"
drag, startPoint x: 418, startPoint y: 103, endPoint x: 337, endPoint y: 101, distance: 81.1
click at [359, 103] on h1 "**********" at bounding box center [468, 91] width 915 height 78
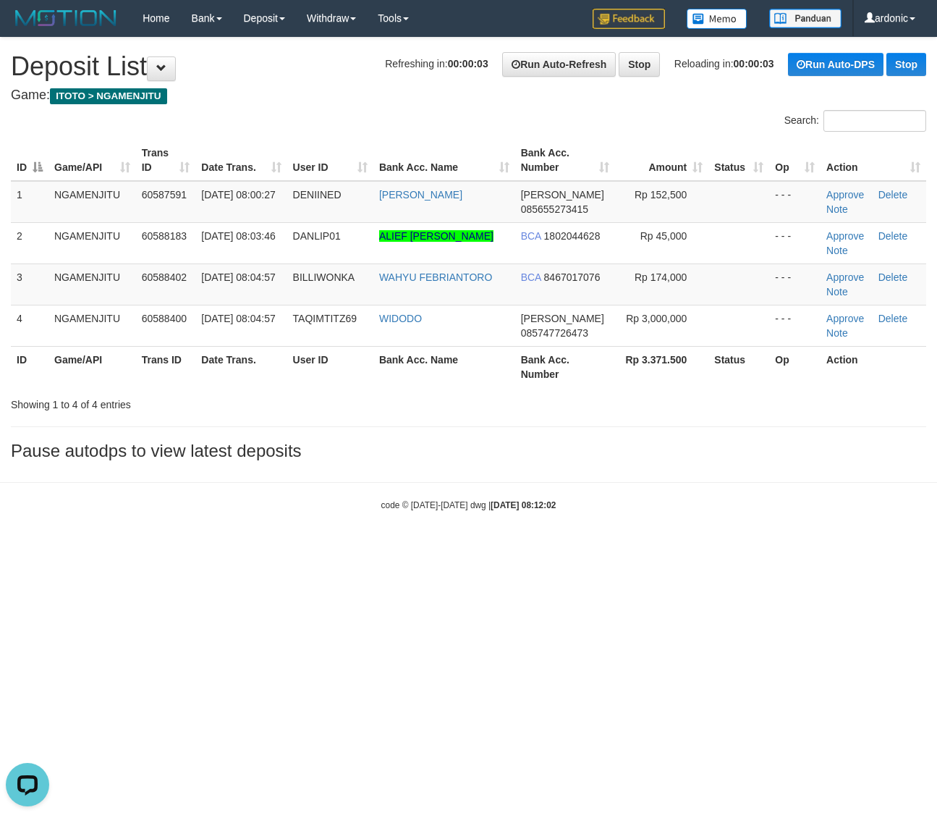
click at [714, 548] on html "Toggle navigation Home Bank Account List Load By Website Group [ITOTO] NGAMENJI…" at bounding box center [468, 274] width 937 height 548
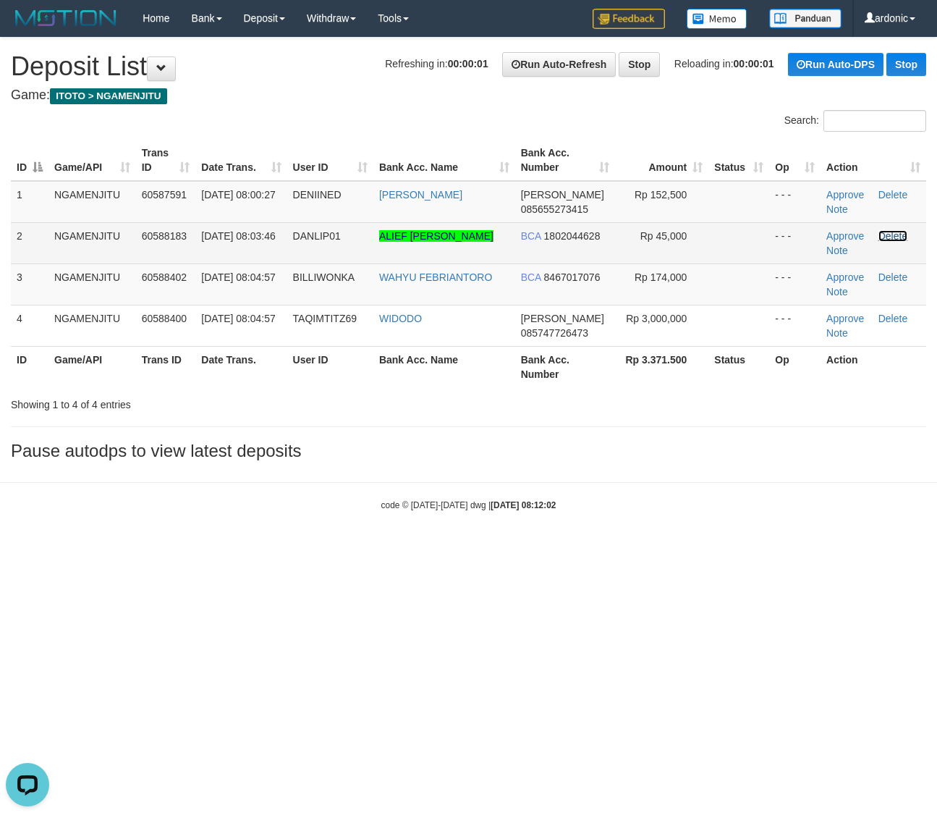
click at [897, 230] on link "Delete" at bounding box center [893, 236] width 29 height 12
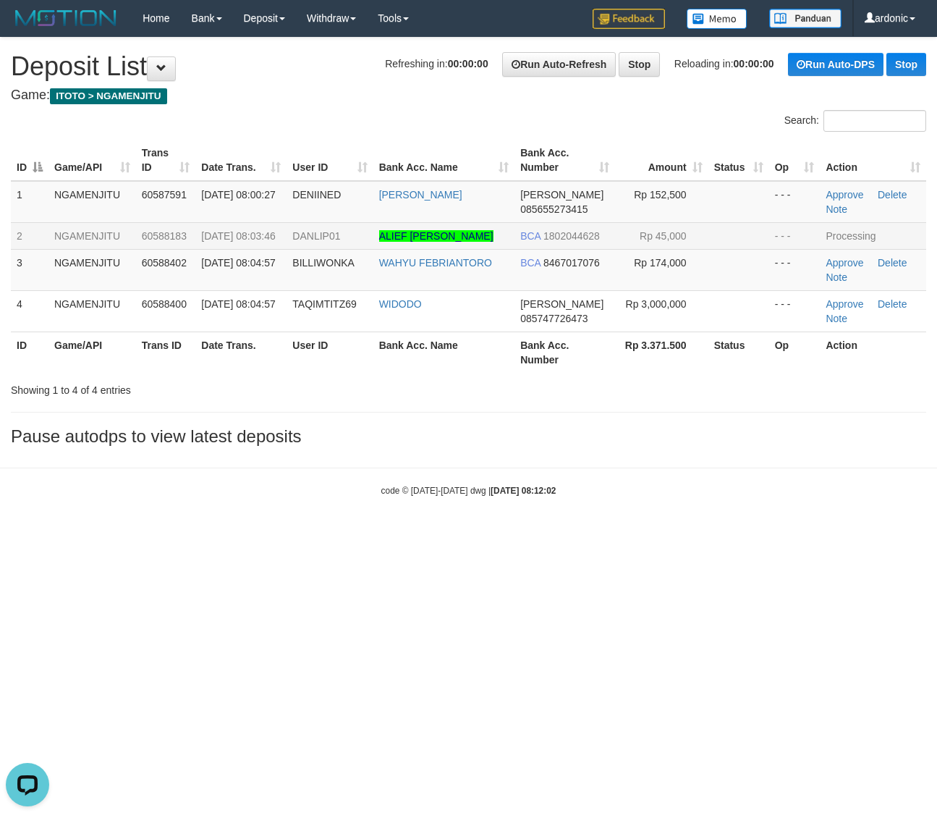
click at [840, 533] on body "Toggle navigation Home Bank Account List Load By Website Group [ITOTO] NGAMENJI…" at bounding box center [468, 266] width 937 height 533
